Goal: Task Accomplishment & Management: Use online tool/utility

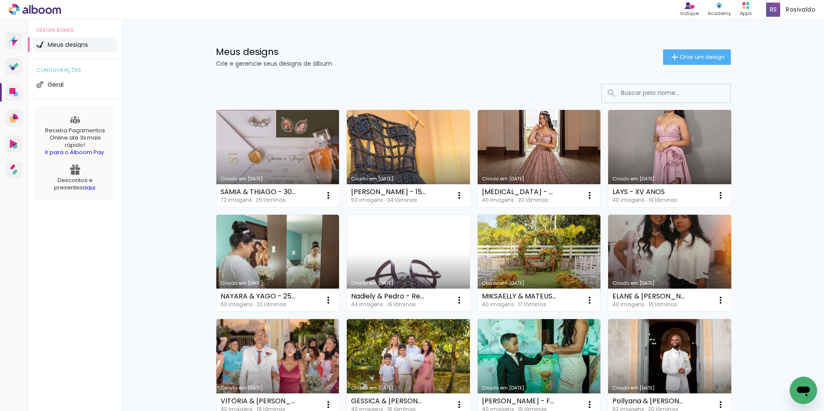
click at [280, 146] on link "Criado em [DATE]" at bounding box center [277, 158] width 123 height 97
click at [271, 148] on link "Criado em [DATE]" at bounding box center [277, 158] width 123 height 97
